Goal: Transaction & Acquisition: Purchase product/service

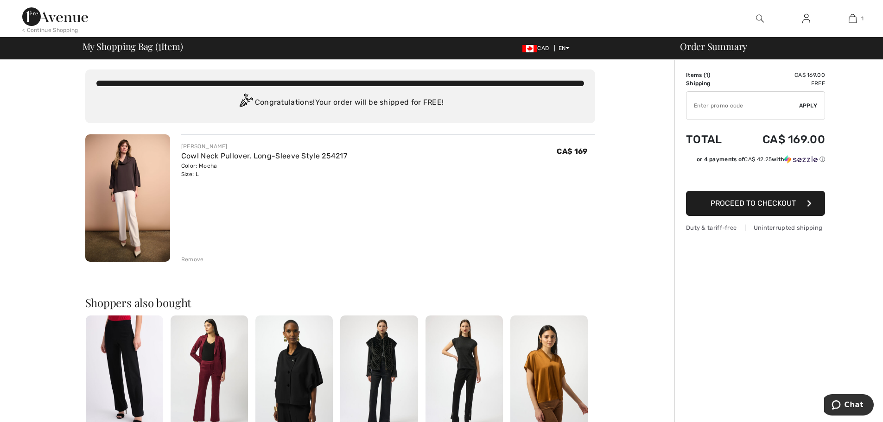
scroll to position [6, 0]
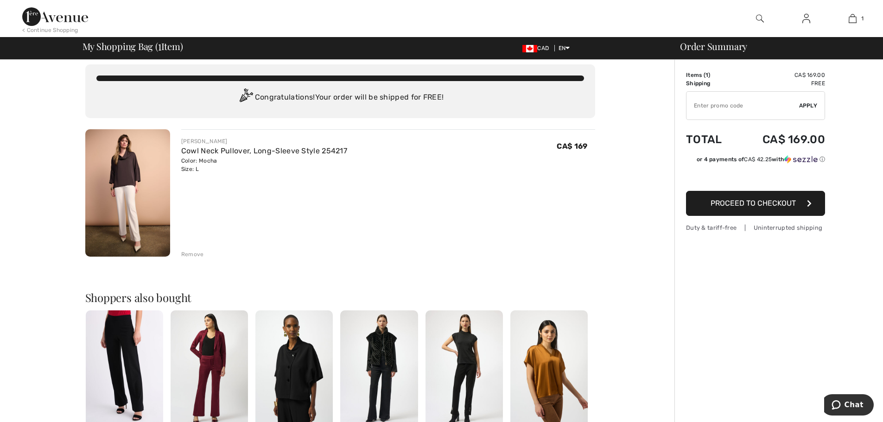
click at [759, 205] on span "Proceed to Checkout" at bounding box center [752, 203] width 85 height 9
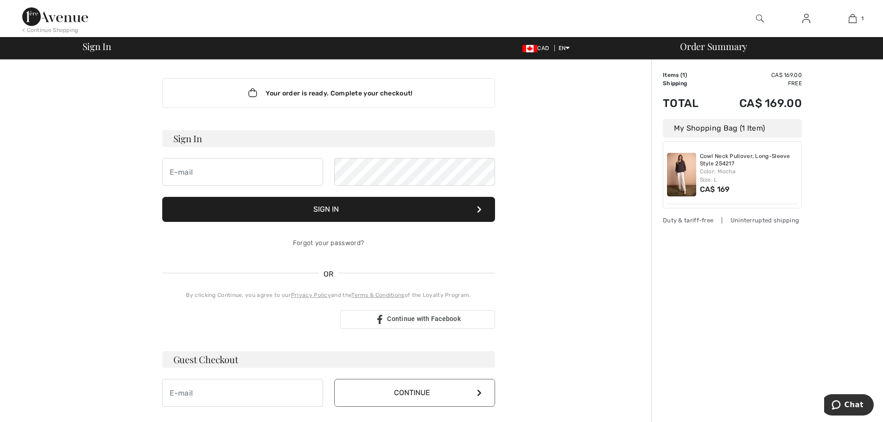
scroll to position [19, 0]
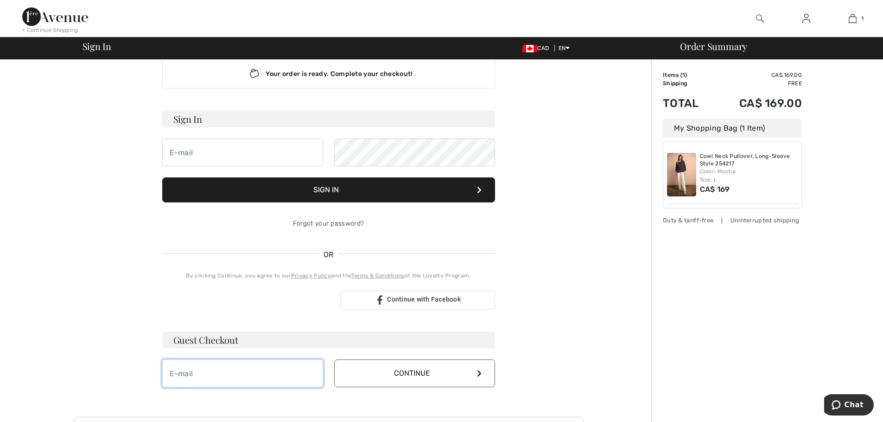
click at [208, 373] on input "email" at bounding box center [242, 374] width 161 height 28
type input "[EMAIL_ADDRESS][DOMAIN_NAME]"
click at [439, 377] on button "Continue" at bounding box center [414, 374] width 161 height 28
